Goal: Book appointment/travel/reservation

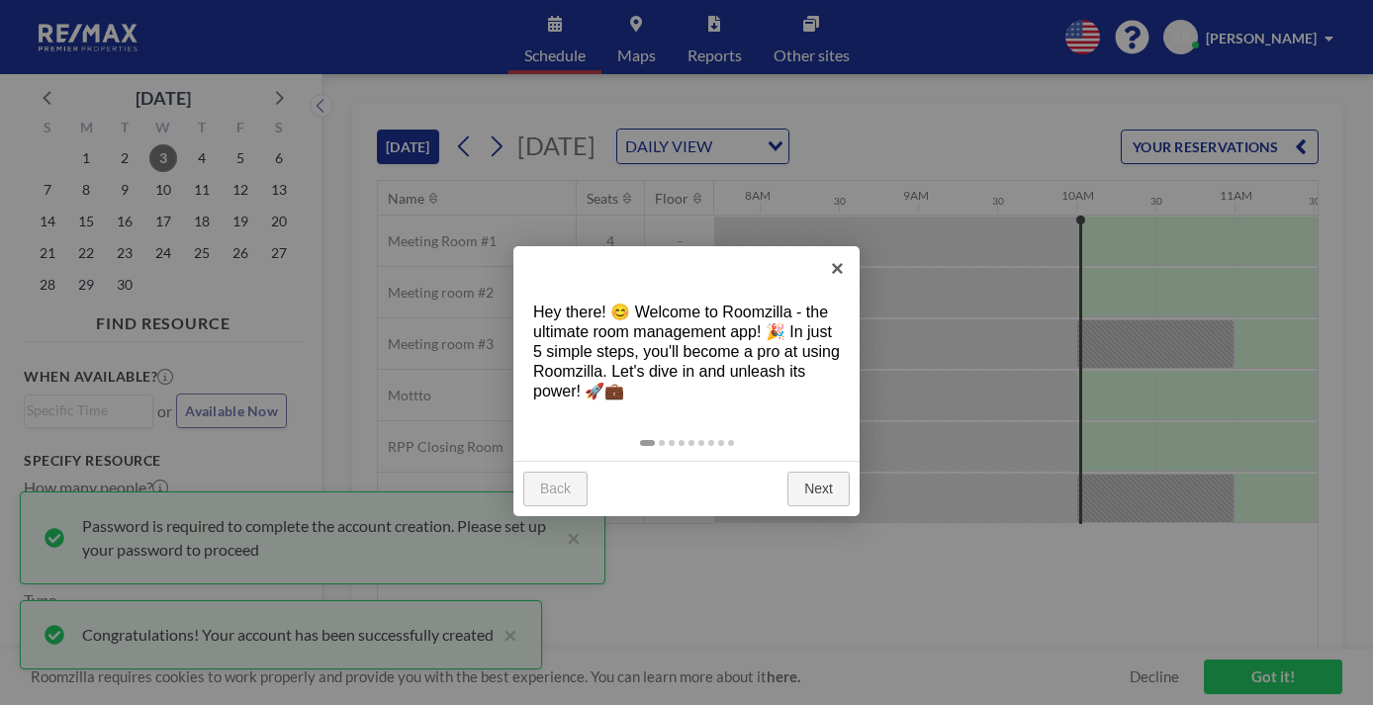
scroll to position [0, 1222]
click at [815, 472] on link "Next" at bounding box center [819, 490] width 62 height 36
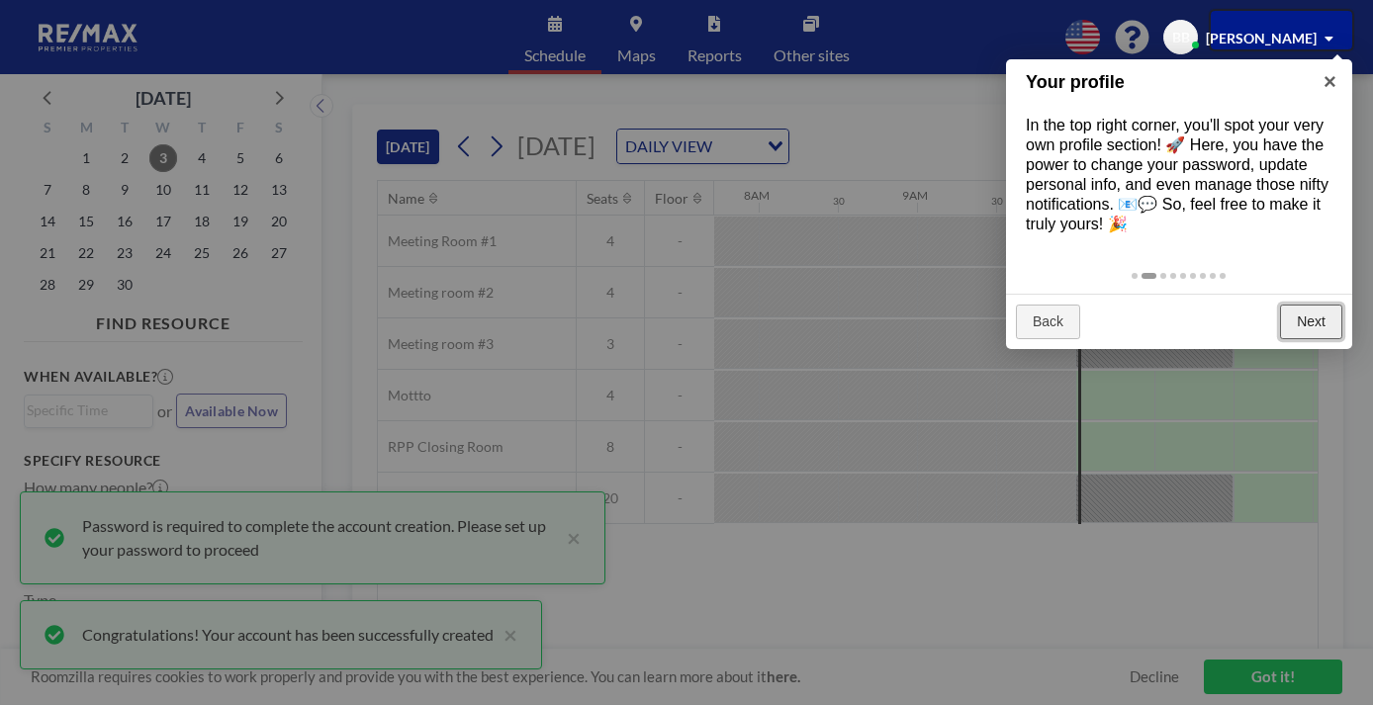
click at [1304, 305] on link "Next" at bounding box center [1311, 323] width 62 height 36
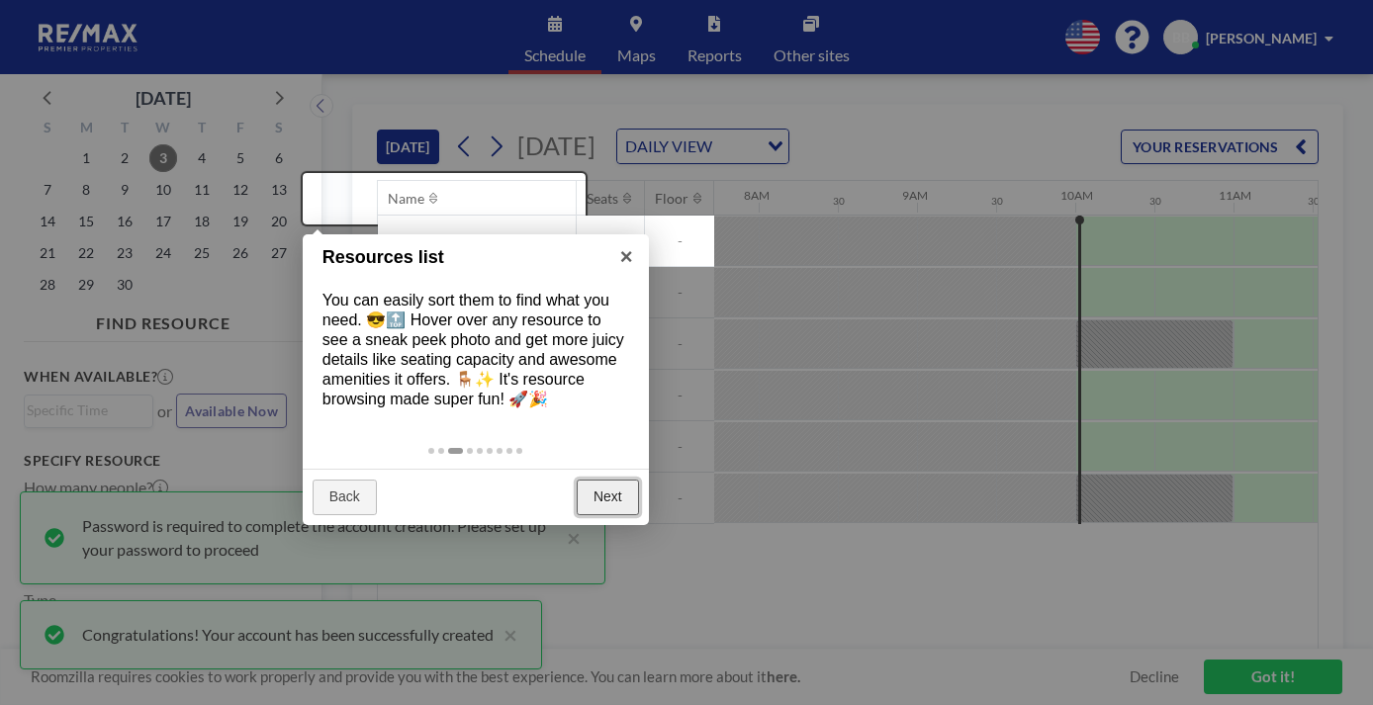
click at [618, 480] on link "Next" at bounding box center [608, 498] width 62 height 36
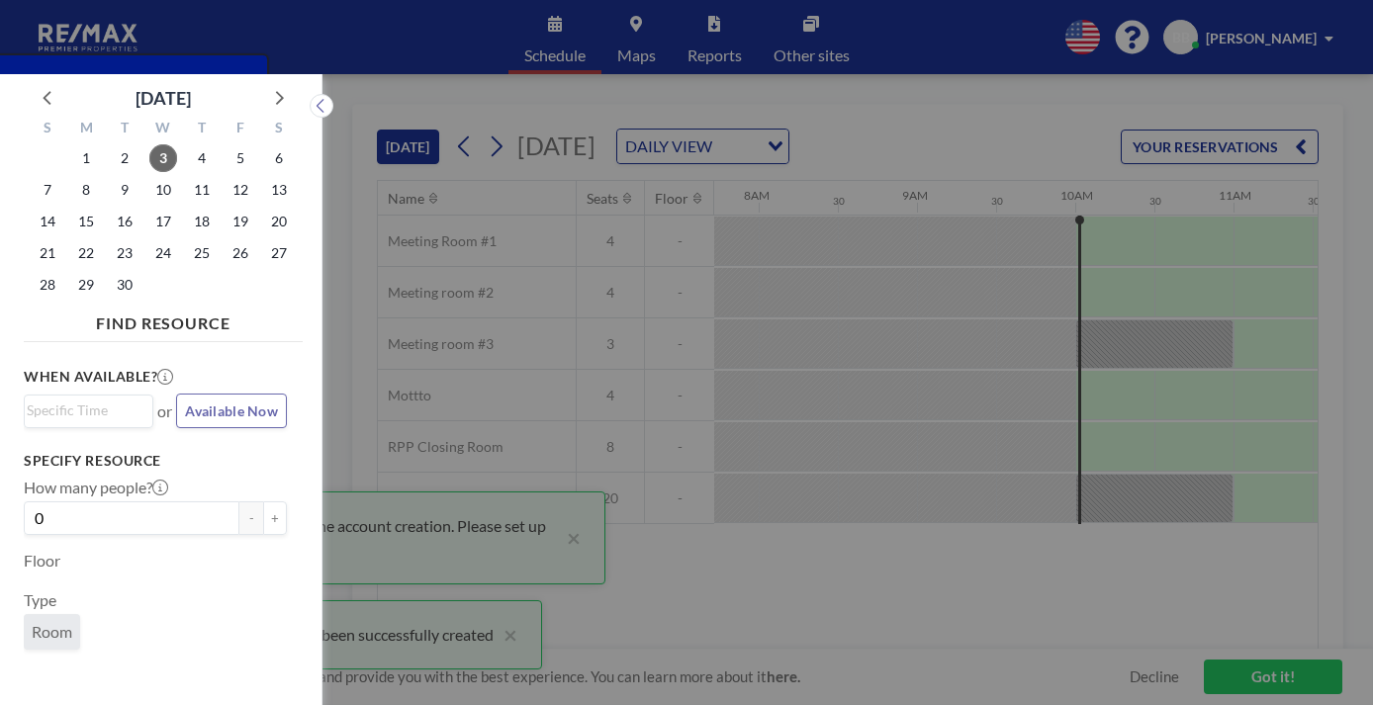
scroll to position [5, 0]
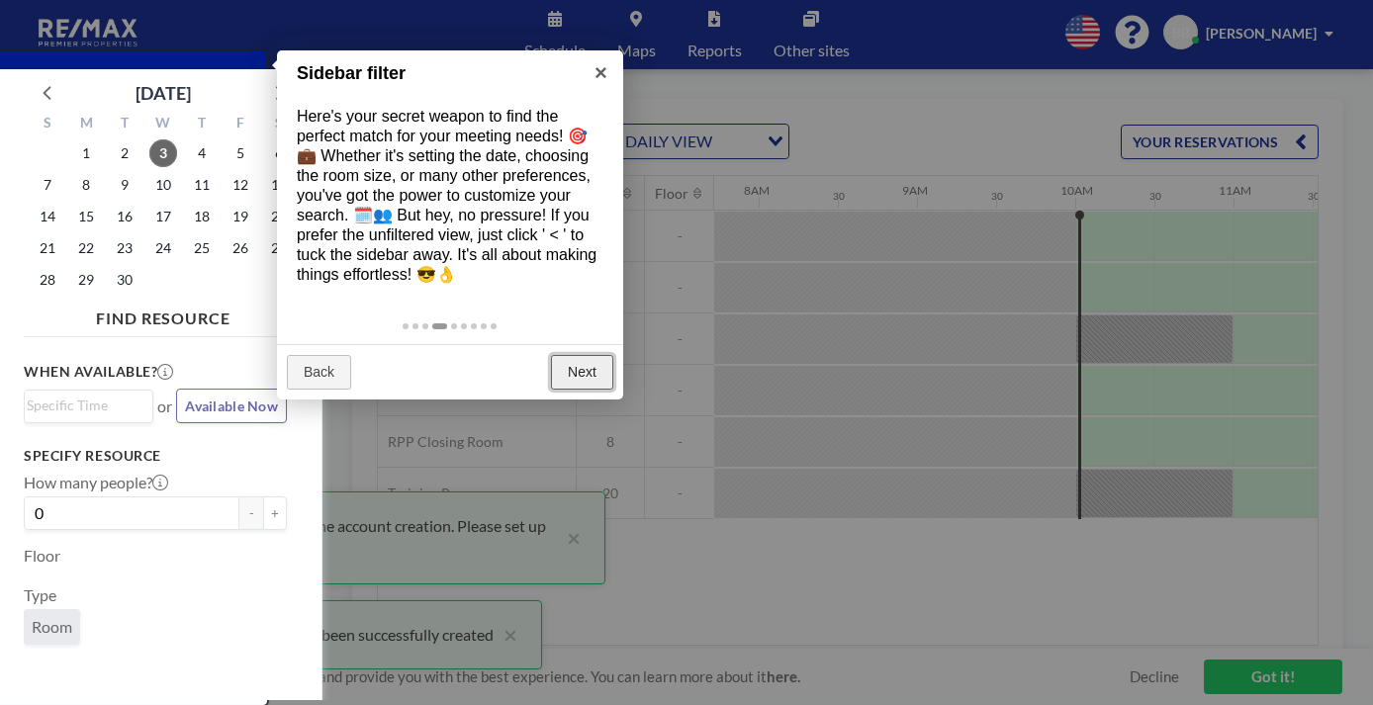
click at [573, 355] on link "Next" at bounding box center [582, 373] width 62 height 36
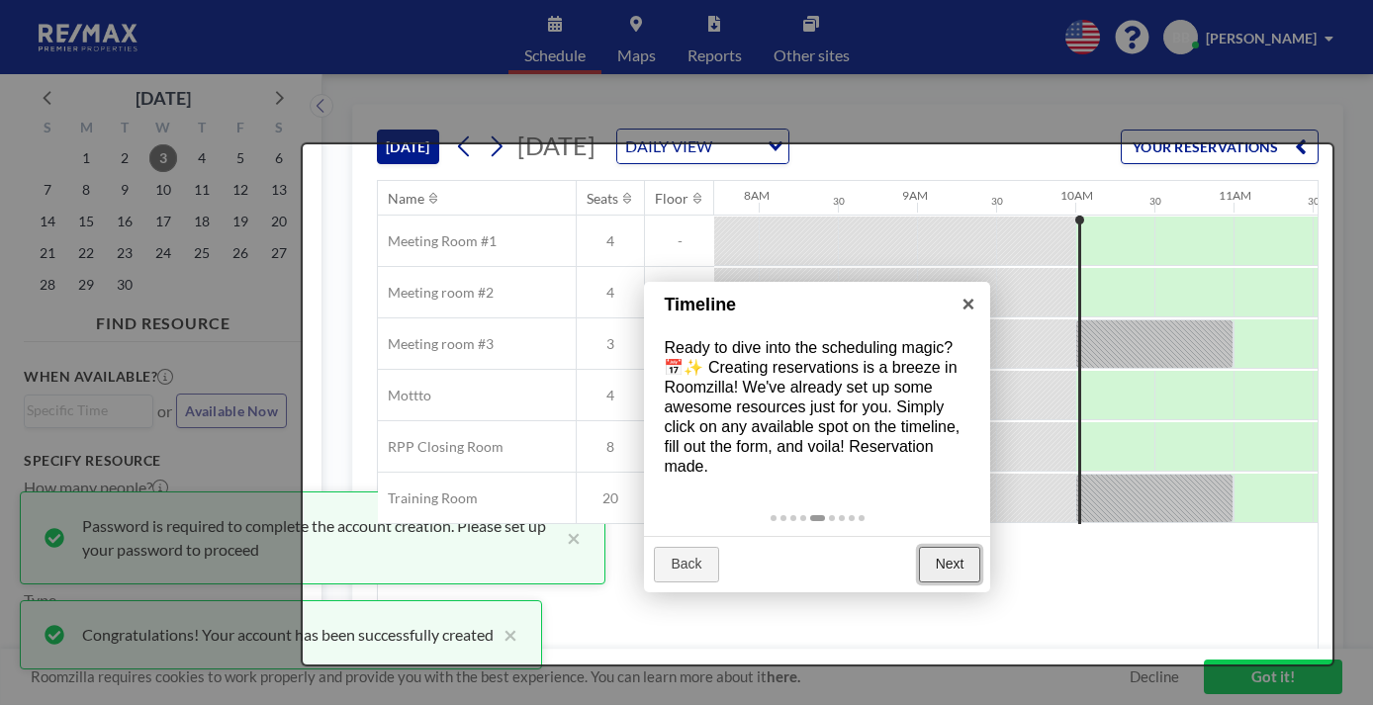
click at [955, 547] on link "Next" at bounding box center [950, 565] width 62 height 36
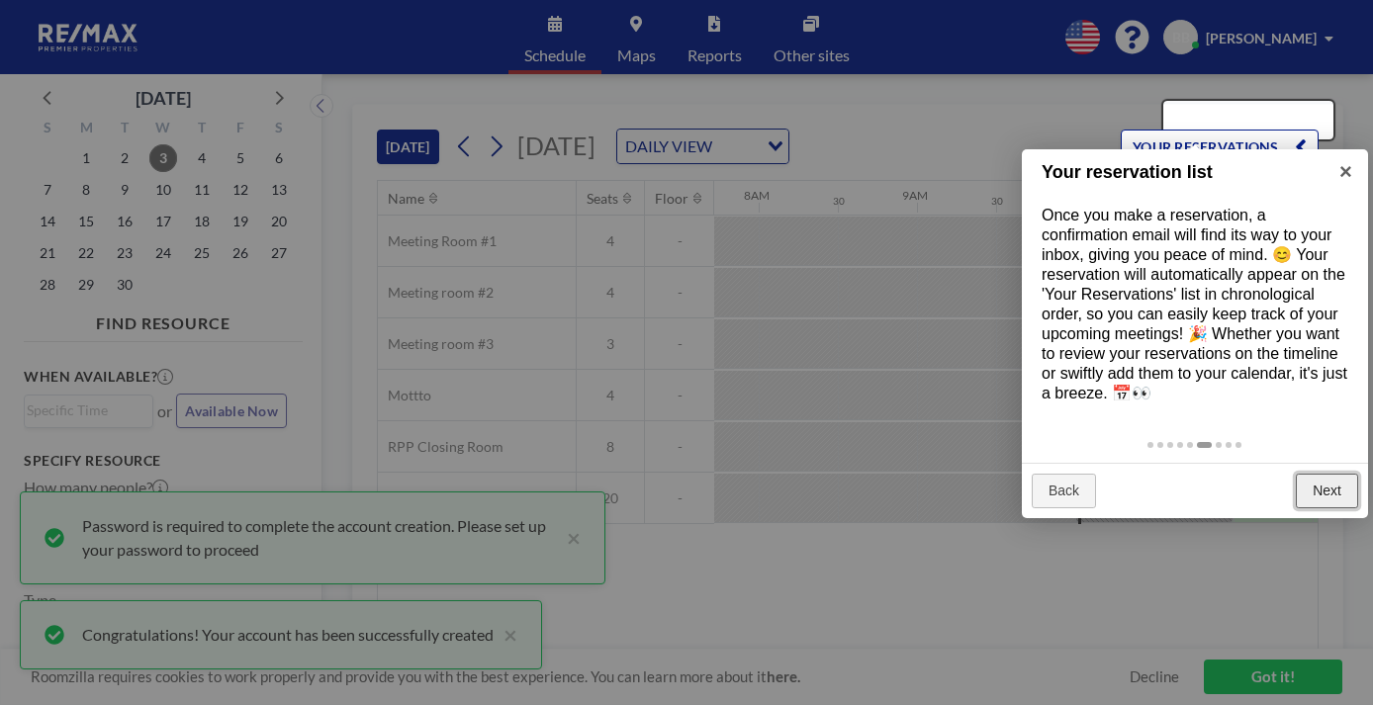
click at [1335, 474] on link "Next" at bounding box center [1327, 492] width 62 height 36
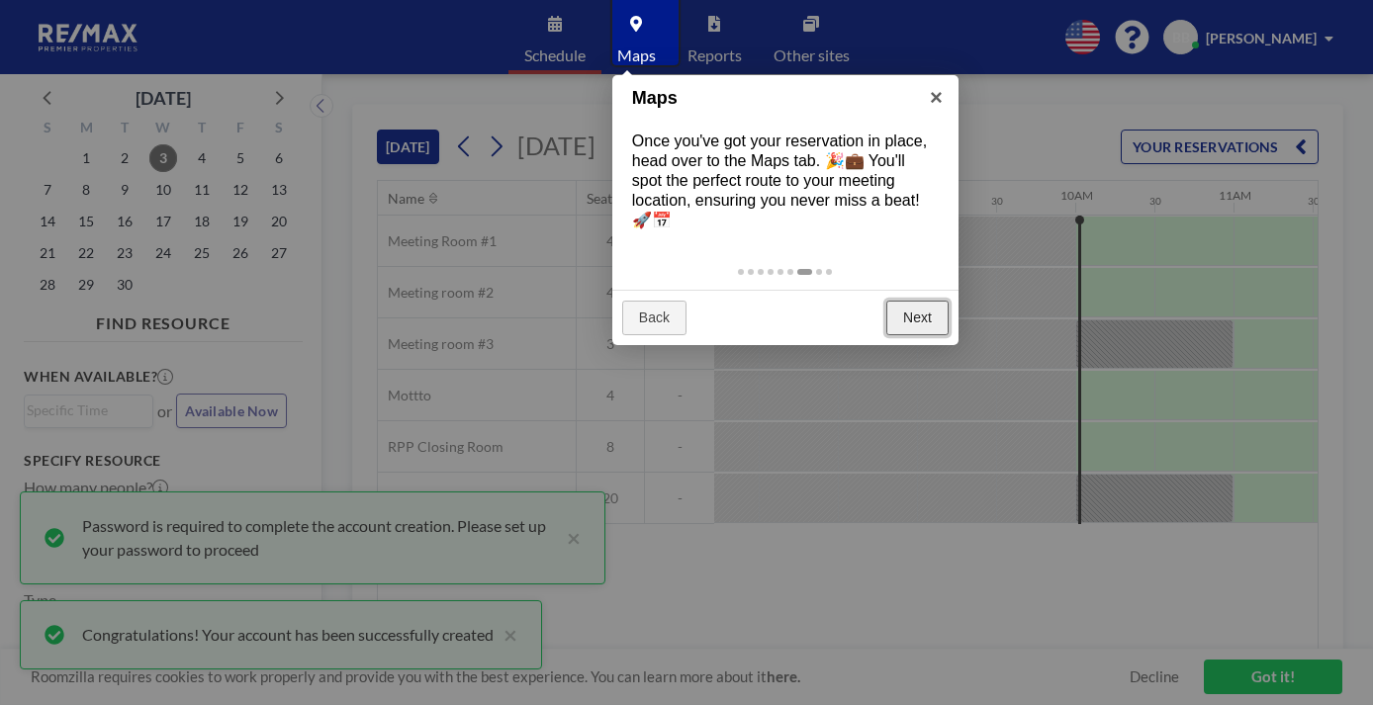
click at [916, 301] on link "Next" at bounding box center [918, 319] width 62 height 36
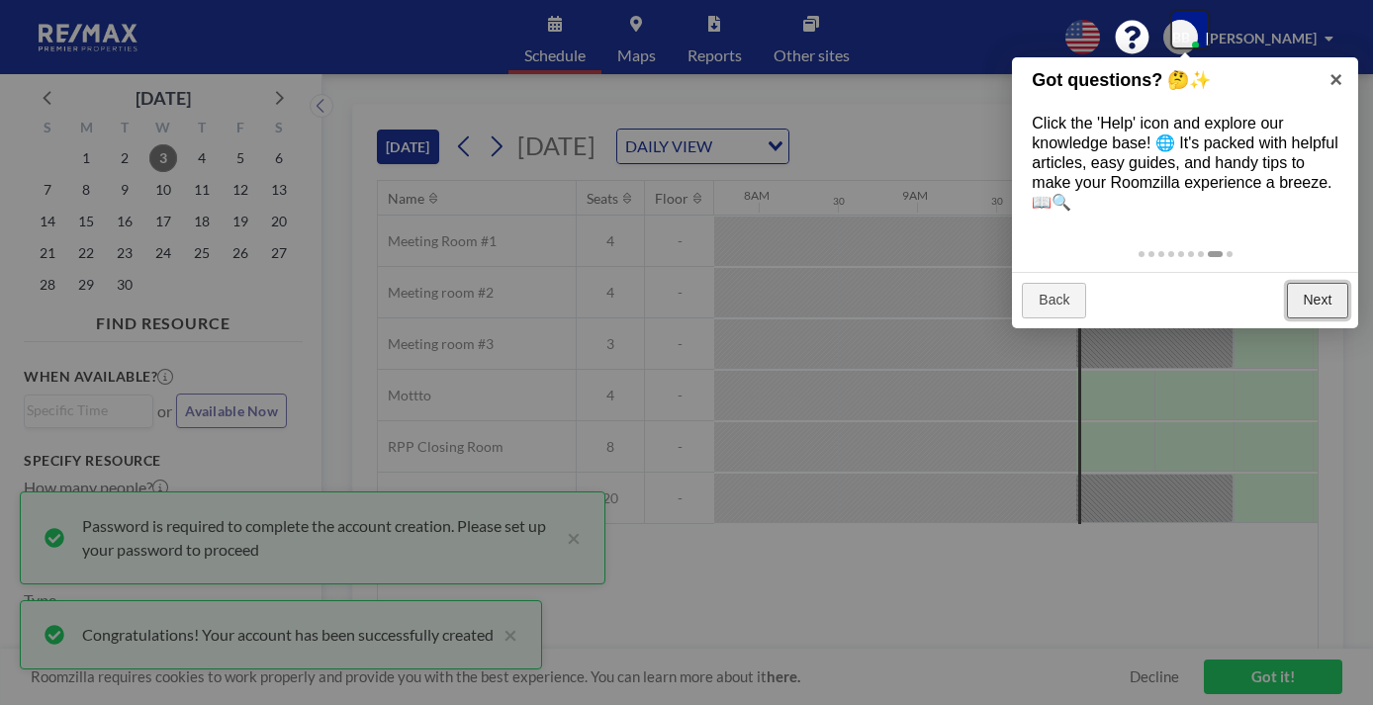
click at [1323, 283] on link "Next" at bounding box center [1318, 301] width 62 height 36
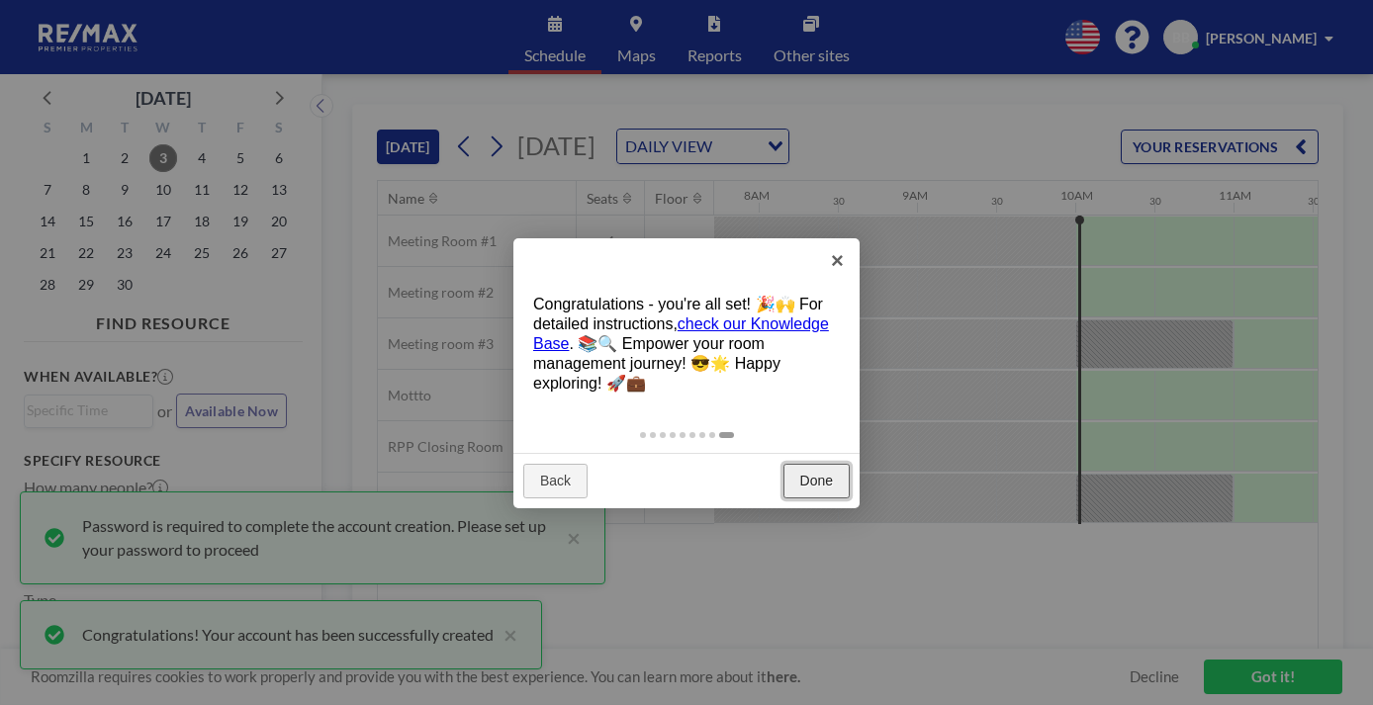
click at [822, 464] on link "Done" at bounding box center [817, 482] width 66 height 36
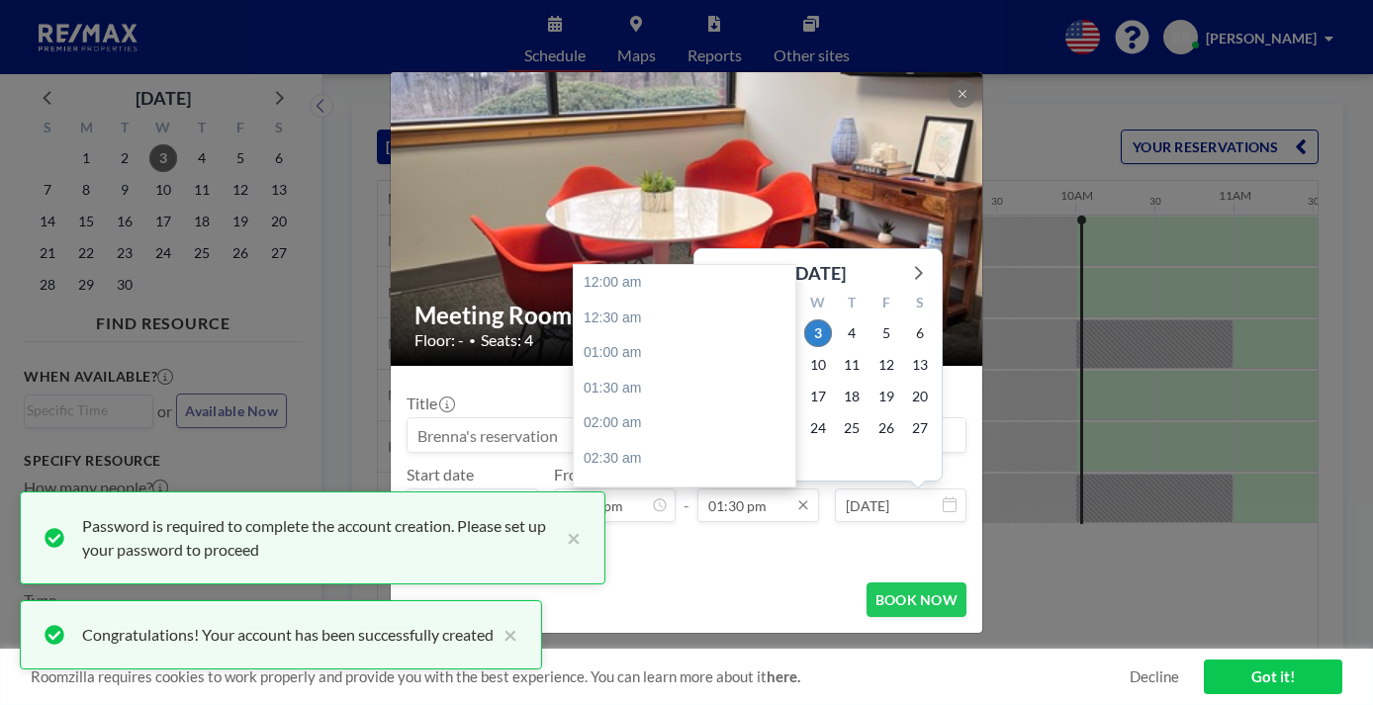
scroll to position [853, 0]
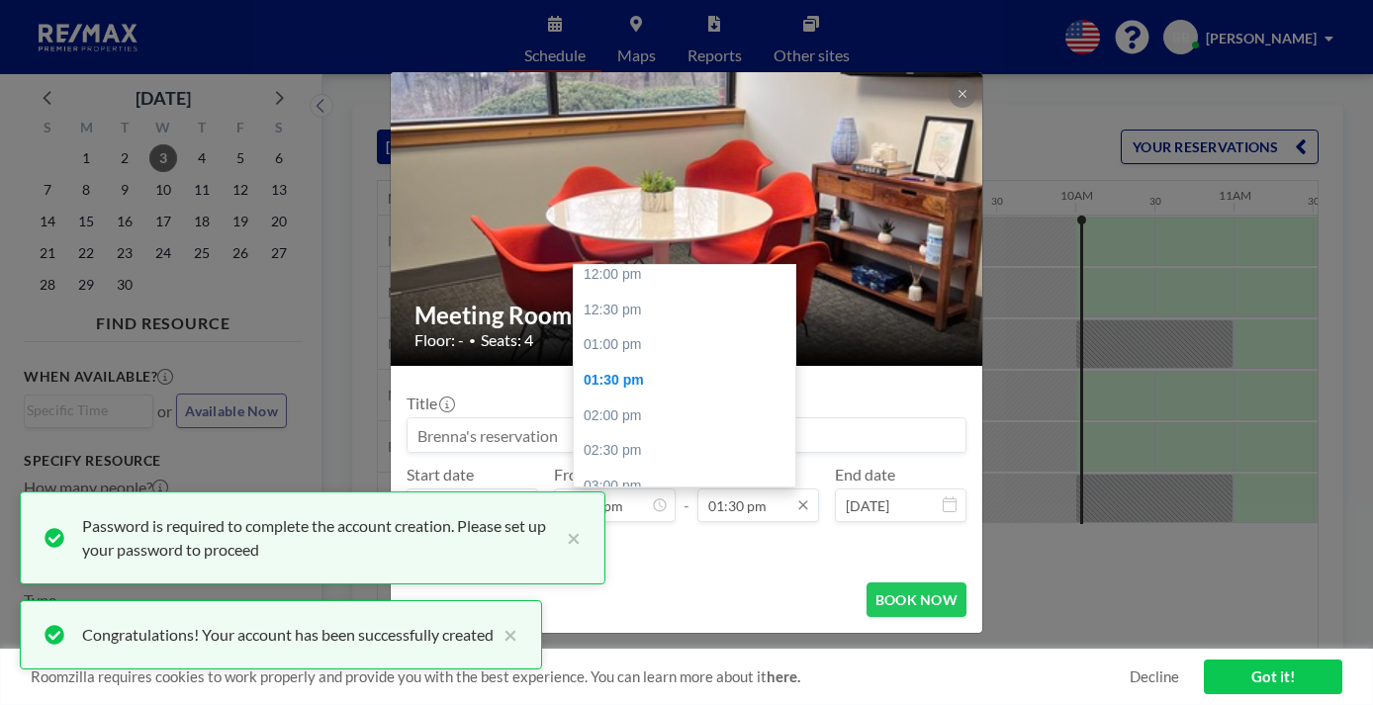
click at [741, 489] on input "01:30 pm" at bounding box center [759, 506] width 122 height 34
click at [622, 469] on div "03:00 pm" at bounding box center [685, 487] width 222 height 36
type input "03:00 pm"
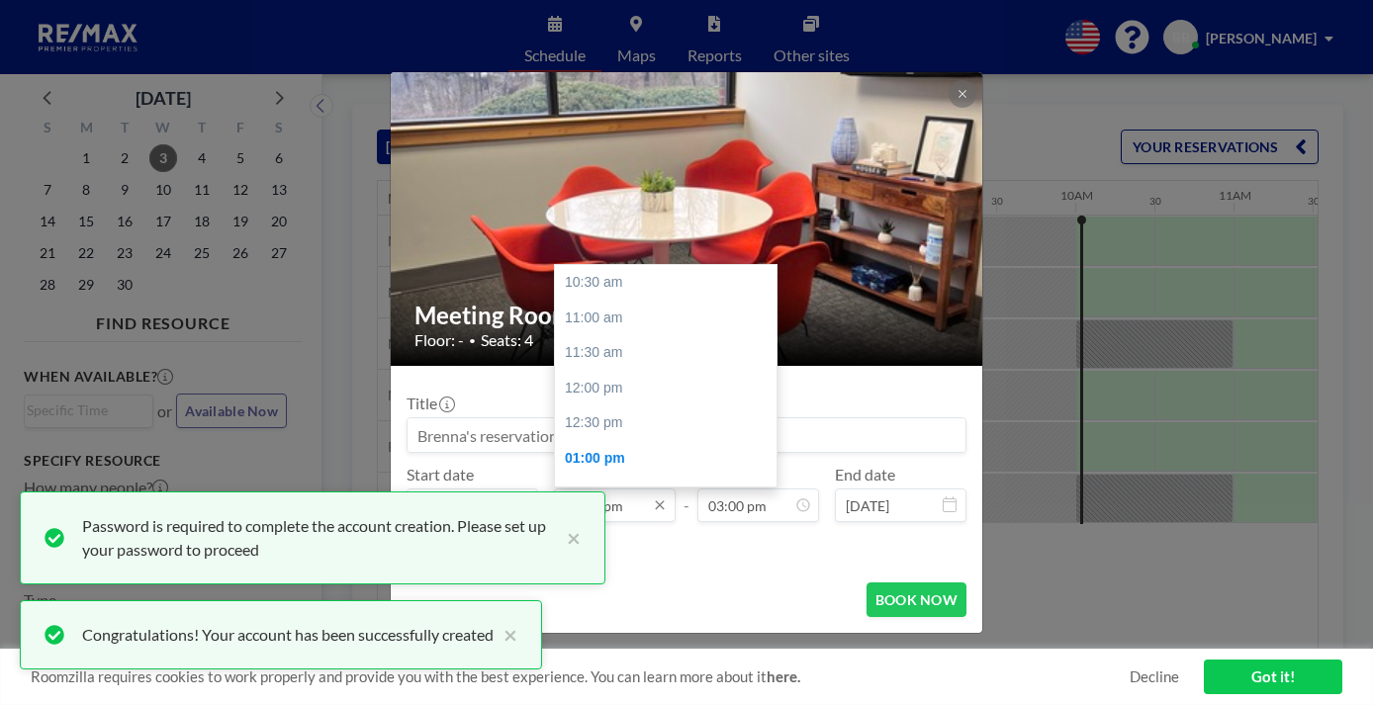
scroll to position [158, 0]
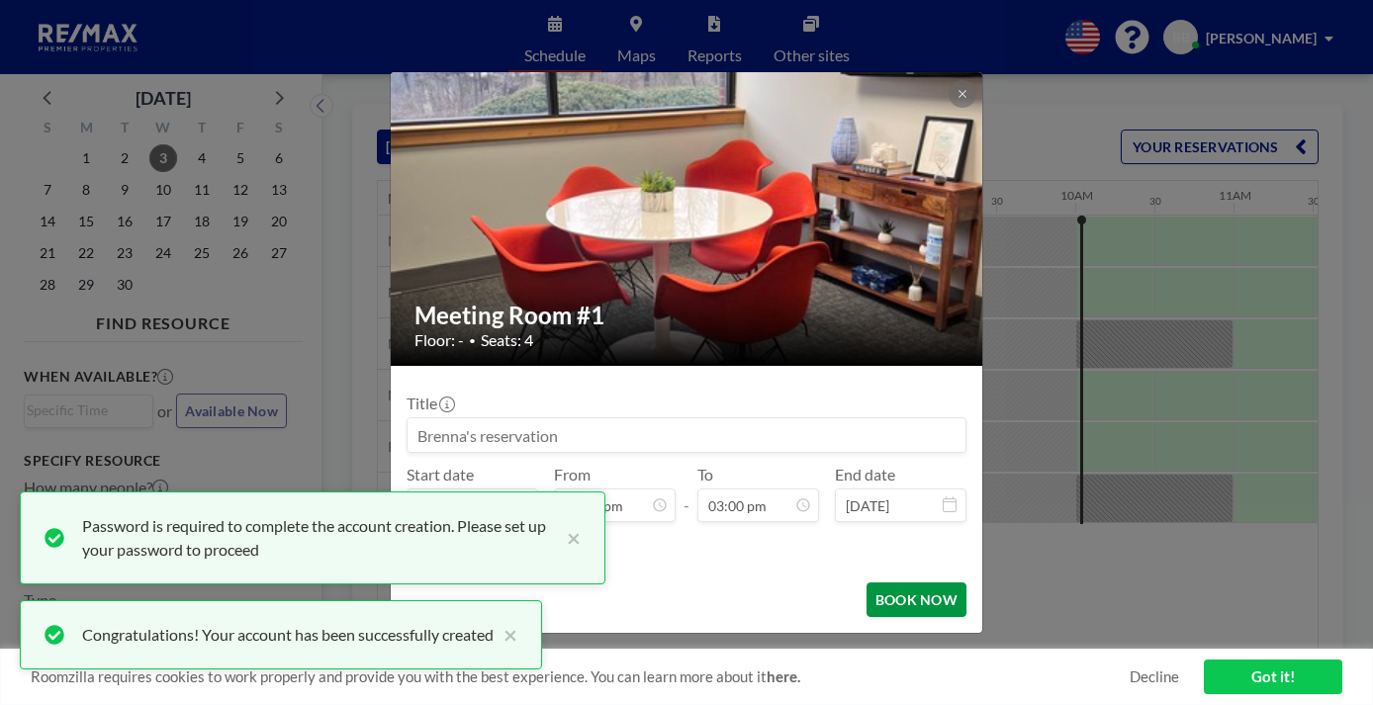
click at [877, 583] on button "BOOK NOW" at bounding box center [917, 600] width 100 height 35
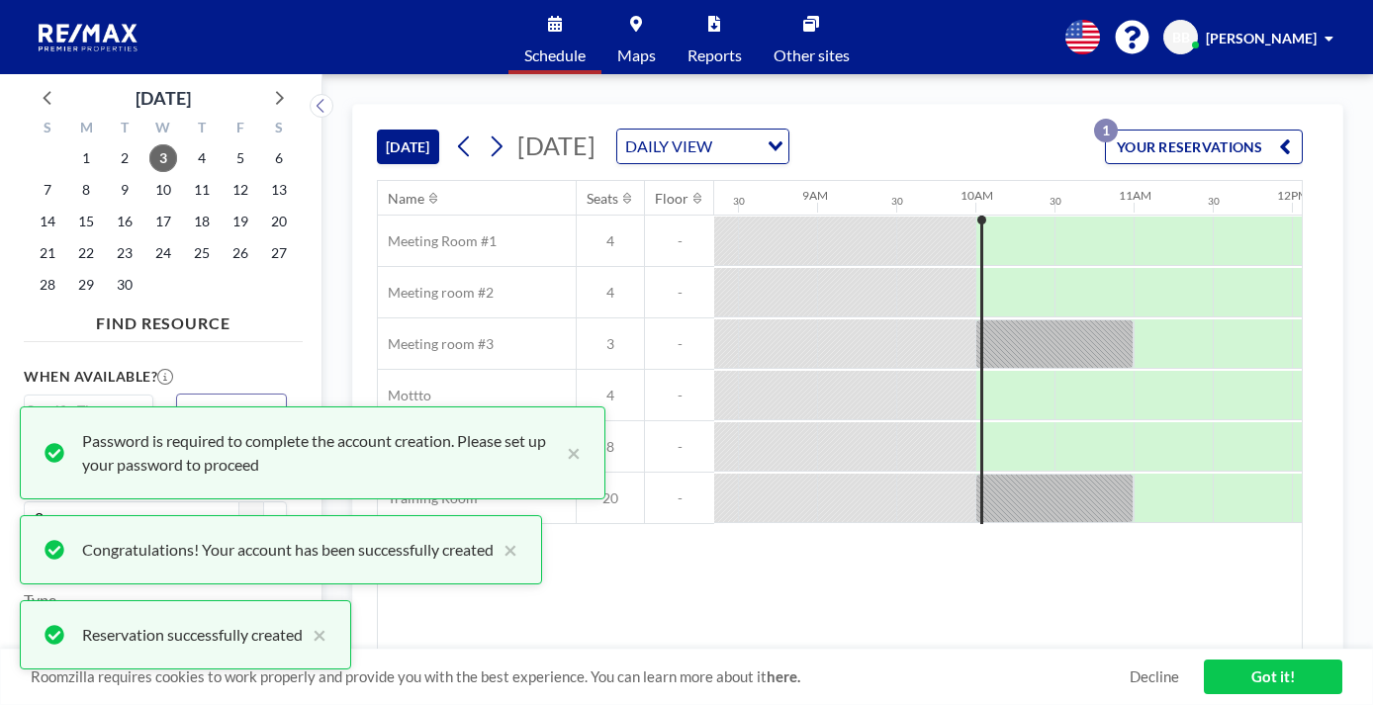
scroll to position [0, 1342]
